Goal: Information Seeking & Learning: Learn about a topic

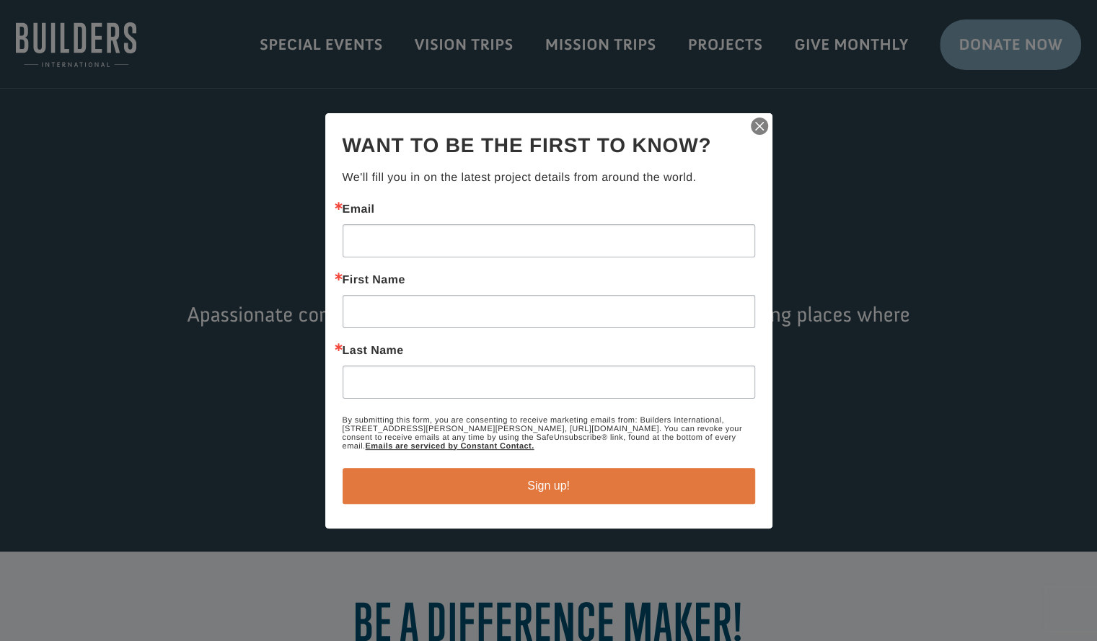
click at [760, 121] on img "button" at bounding box center [760, 126] width 20 height 20
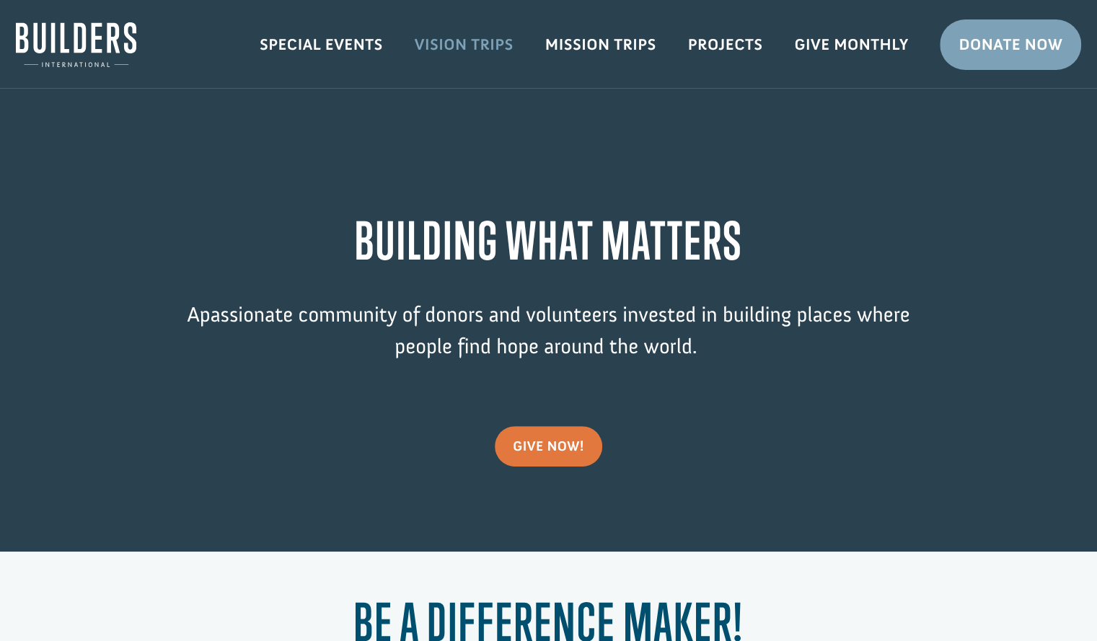
click at [452, 36] on link "Vision Trips" at bounding box center [464, 45] width 131 height 42
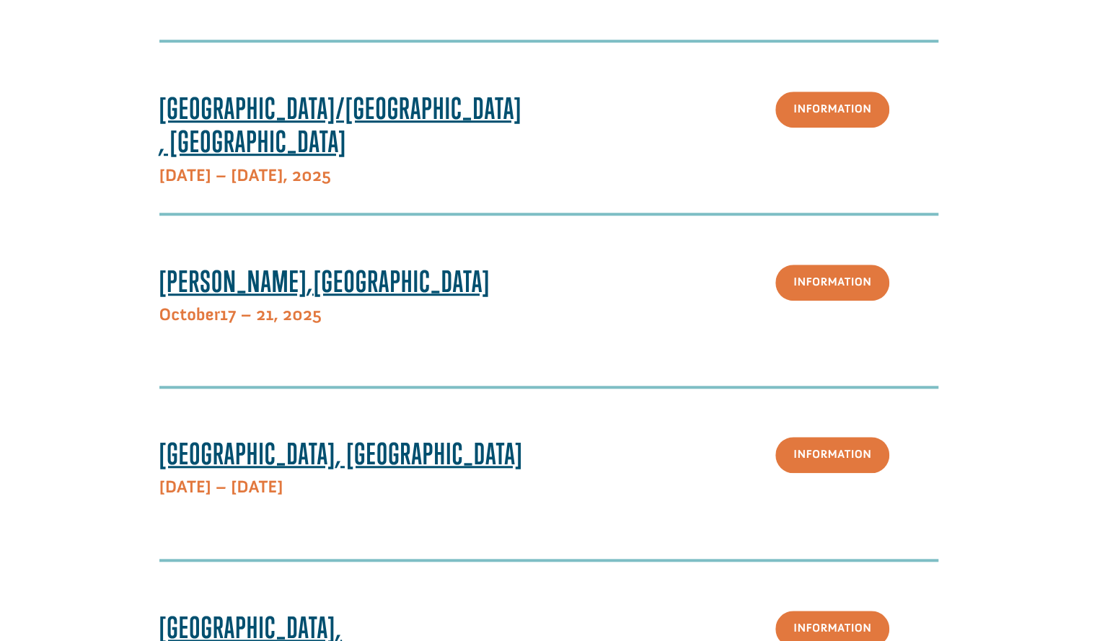
scroll to position [525, 0]
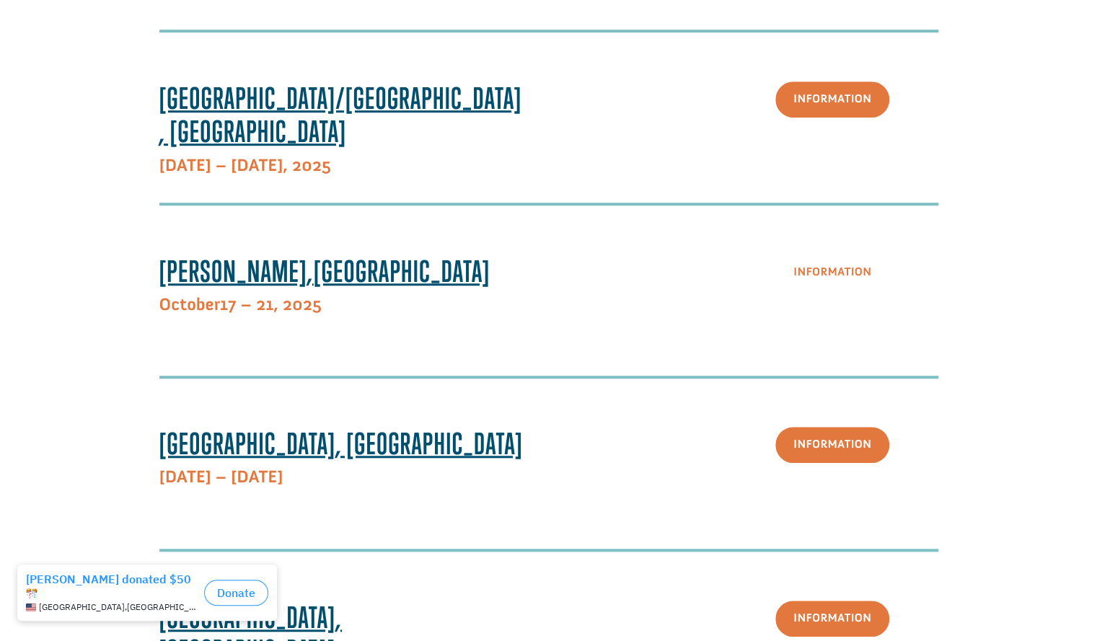
click at [818, 279] on link "Information" at bounding box center [833, 273] width 114 height 37
